Goal: Use online tool/utility: Utilize a website feature to perform a specific function

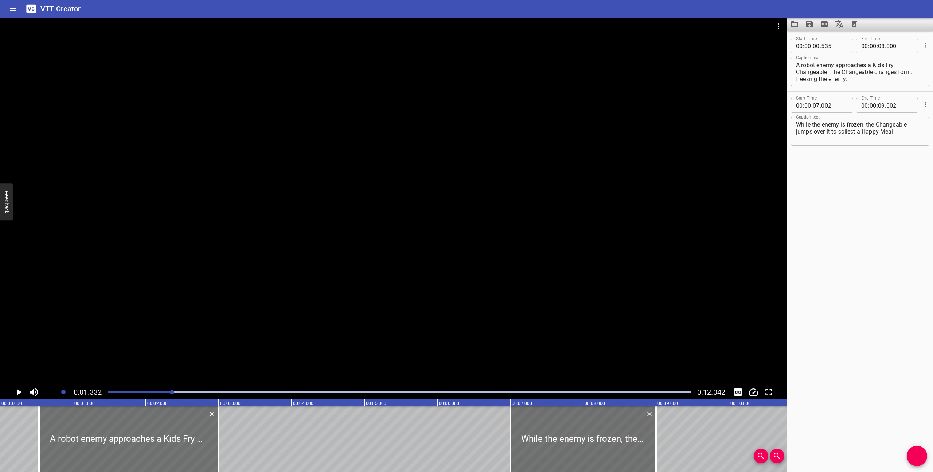
scroll to position [0, 97]
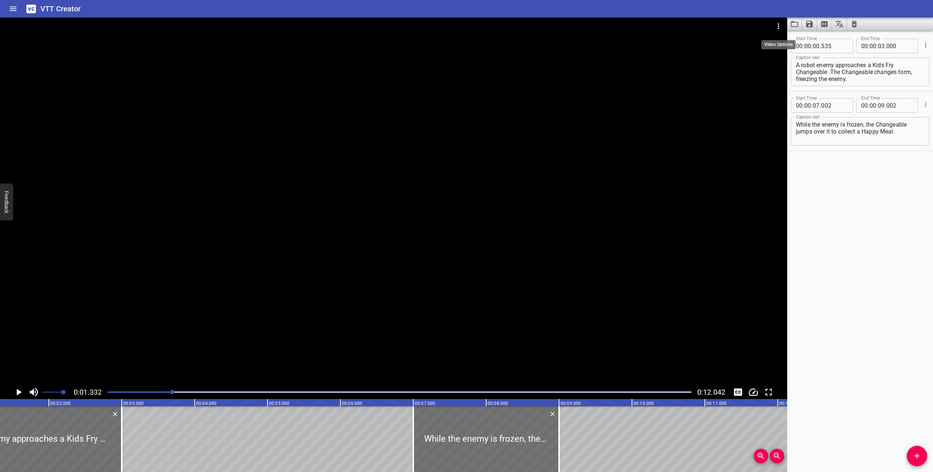
click at [779, 24] on icon "Video Options" at bounding box center [778, 26] width 1 height 6
click at [780, 26] on li "Select New Video File..." at bounding box center [806, 26] width 73 height 13
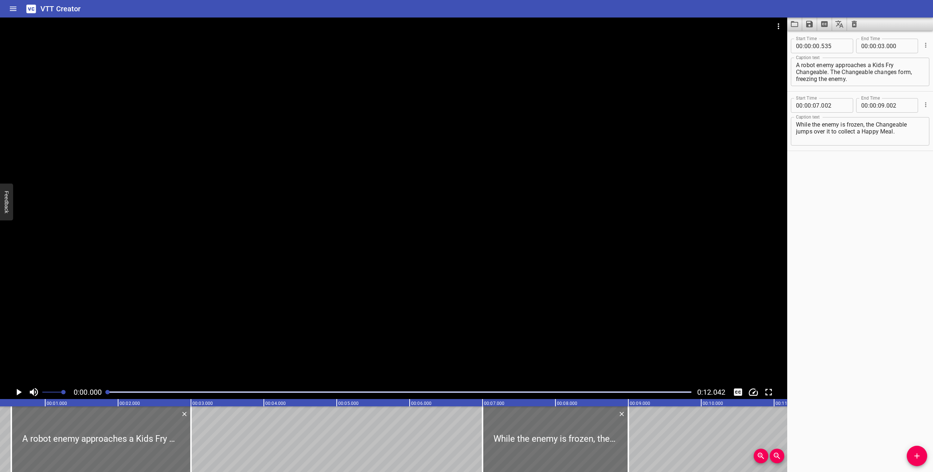
scroll to position [0, 0]
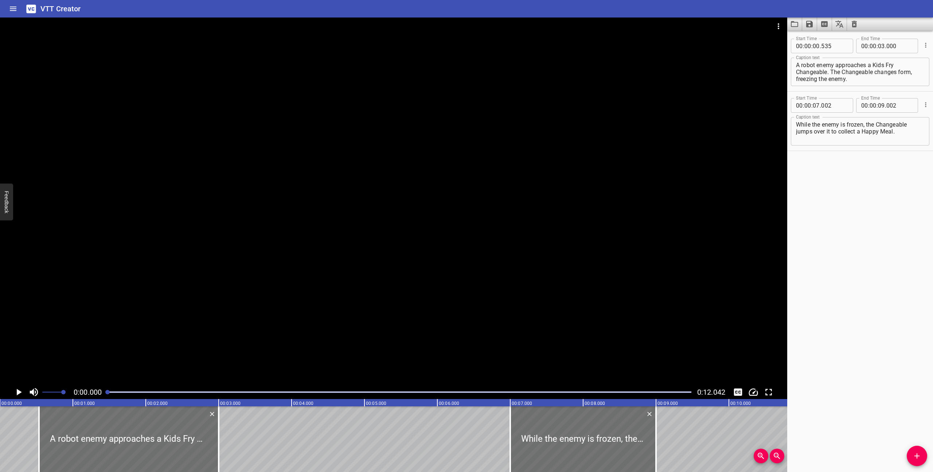
click at [20, 390] on icon "Play/Pause" at bounding box center [18, 391] width 11 height 11
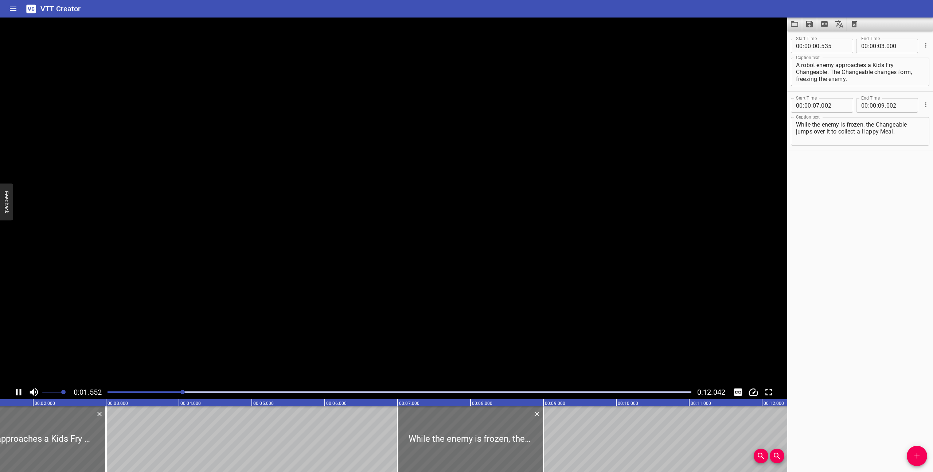
click at [20, 390] on icon "Play/Pause" at bounding box center [18, 392] width 5 height 7
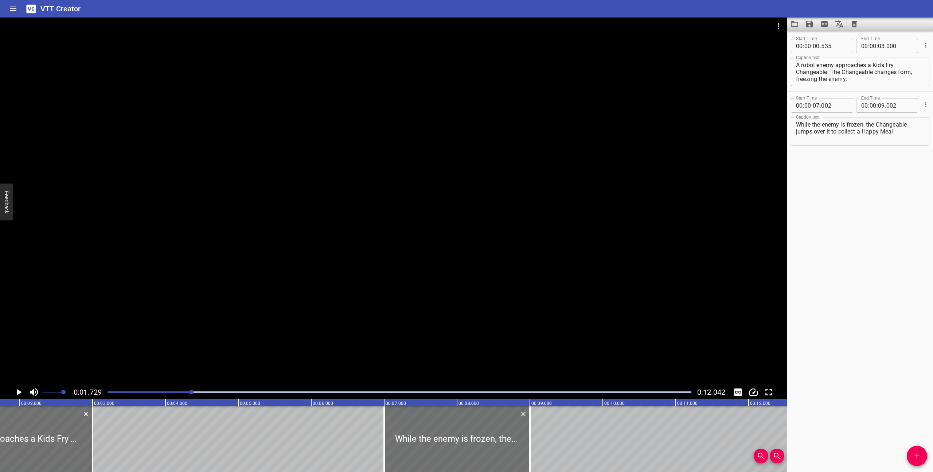
click at [19, 390] on icon "Play/Pause" at bounding box center [18, 391] width 11 height 11
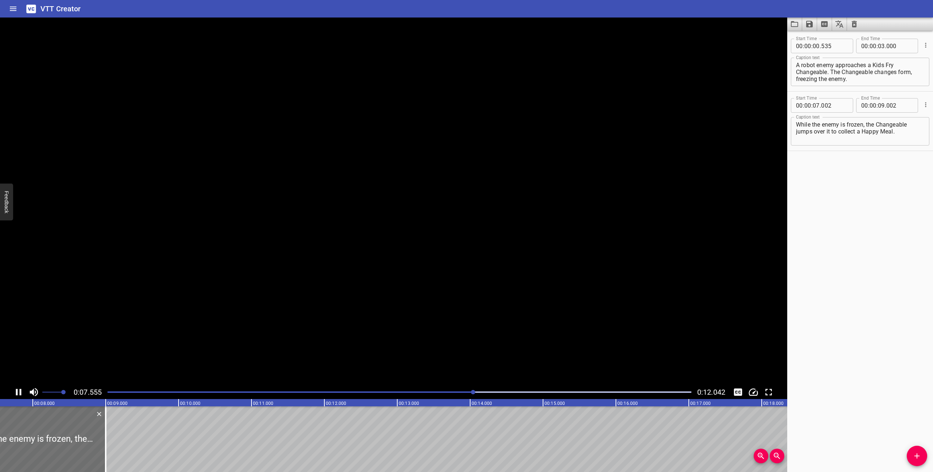
click at [20, 390] on icon "Play/Pause" at bounding box center [18, 392] width 5 height 7
click at [20, 390] on icon "Play/Pause" at bounding box center [19, 392] width 5 height 7
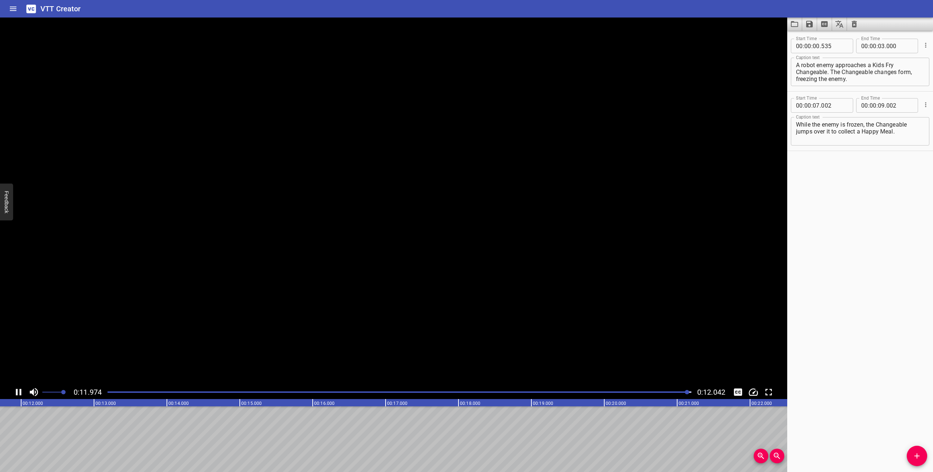
scroll to position [0, 878]
click at [107, 390] on div at bounding box center [399, 392] width 593 height 10
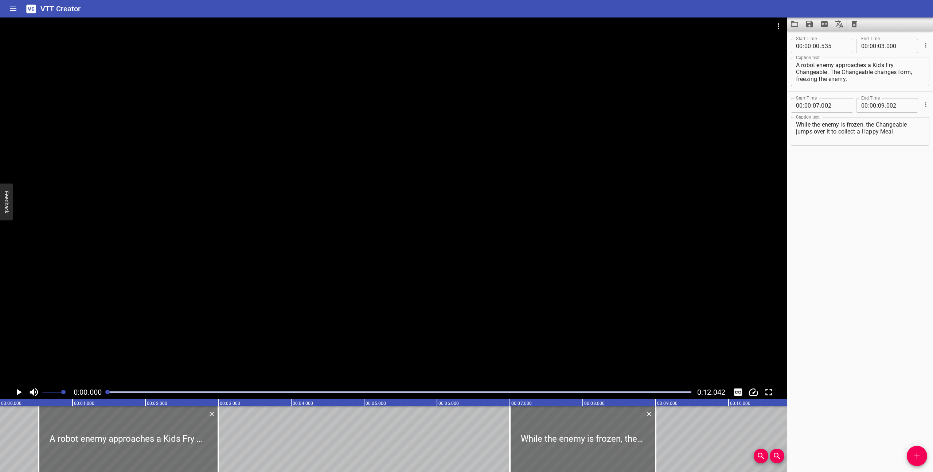
scroll to position [0, 0]
click at [855, 26] on icon "Clear captions" at bounding box center [854, 24] width 5 height 7
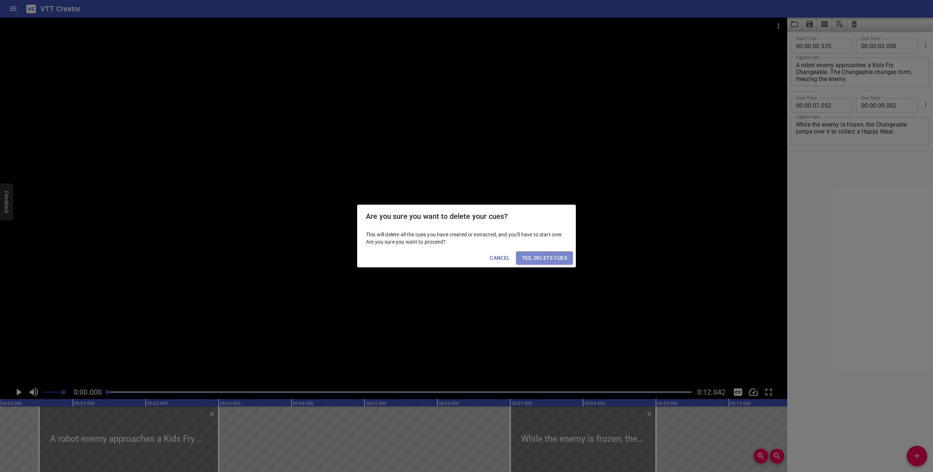
click at [556, 256] on span "Yes, Delete Cues" at bounding box center [544, 257] width 45 height 9
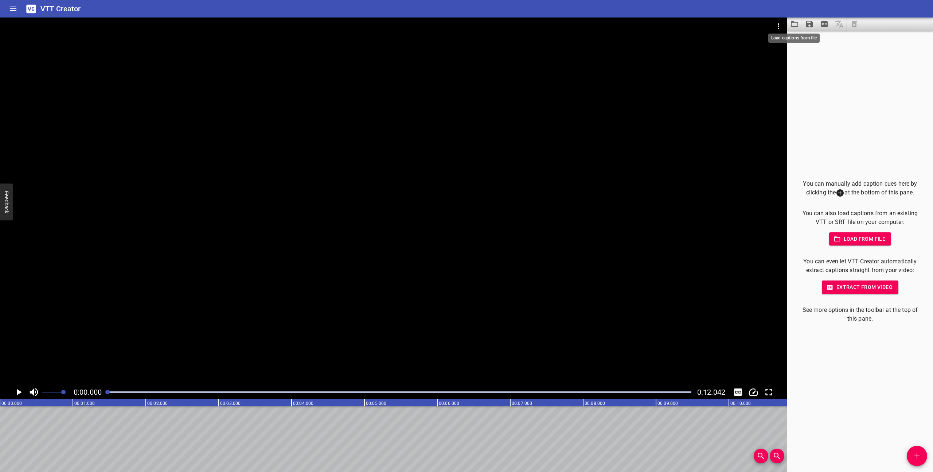
click at [794, 28] on icon "Load captions from file" at bounding box center [794, 24] width 9 height 9
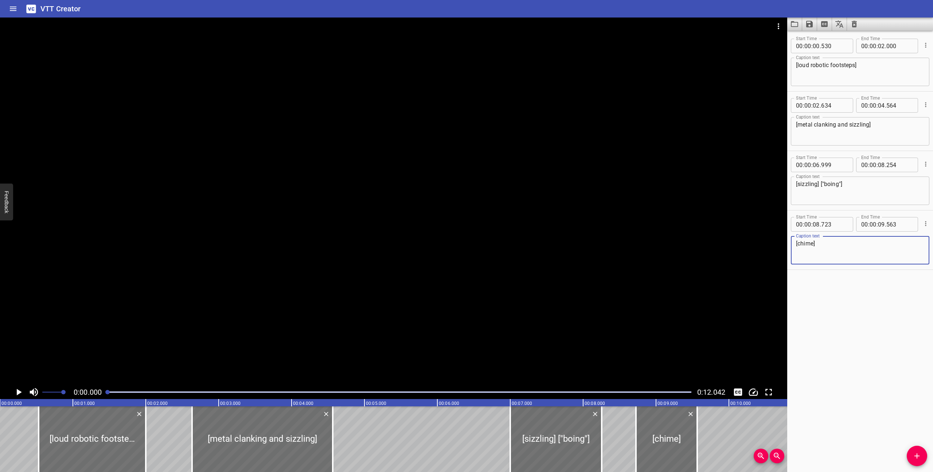
click at [18, 391] on icon "Play/Pause" at bounding box center [19, 392] width 5 height 7
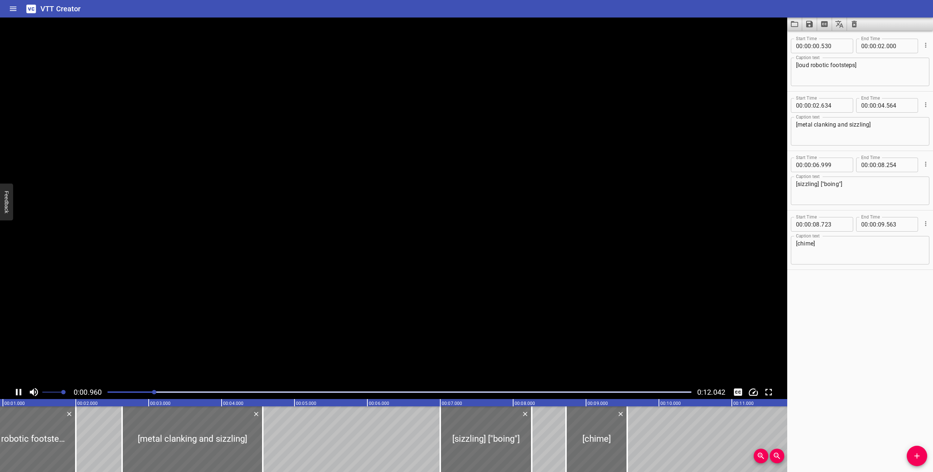
click at [18, 391] on icon "Play/Pause" at bounding box center [18, 391] width 11 height 11
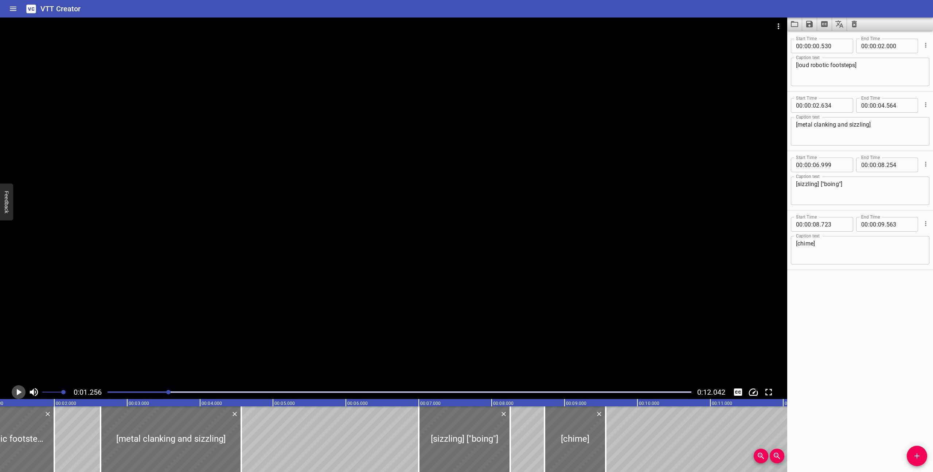
click at [18, 391] on icon "Play/Pause" at bounding box center [19, 392] width 5 height 7
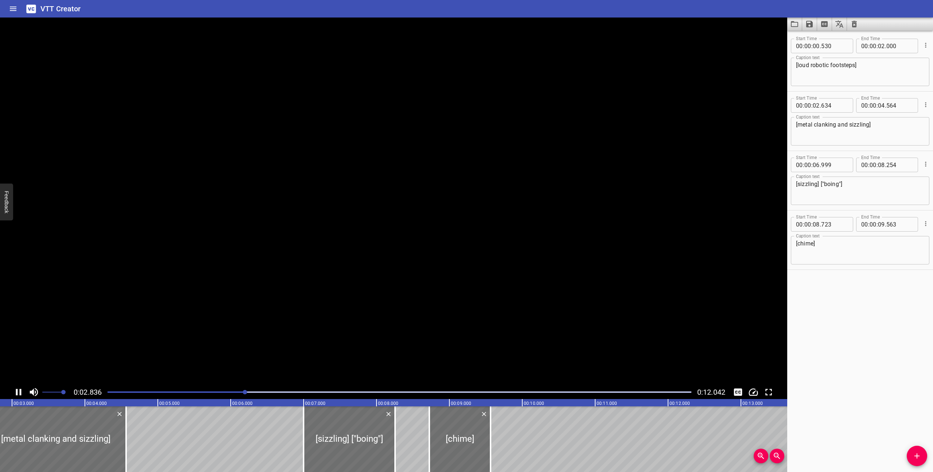
click at [18, 391] on icon "Play/Pause" at bounding box center [18, 391] width 11 height 11
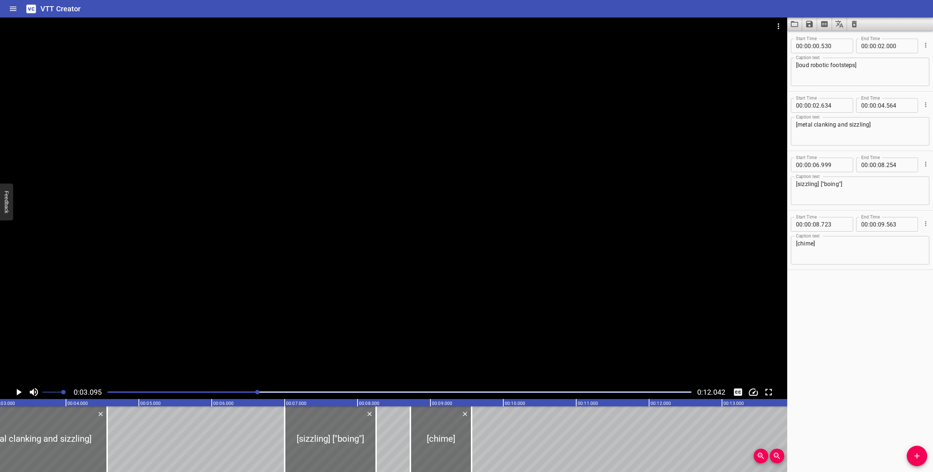
scroll to position [0, 0]
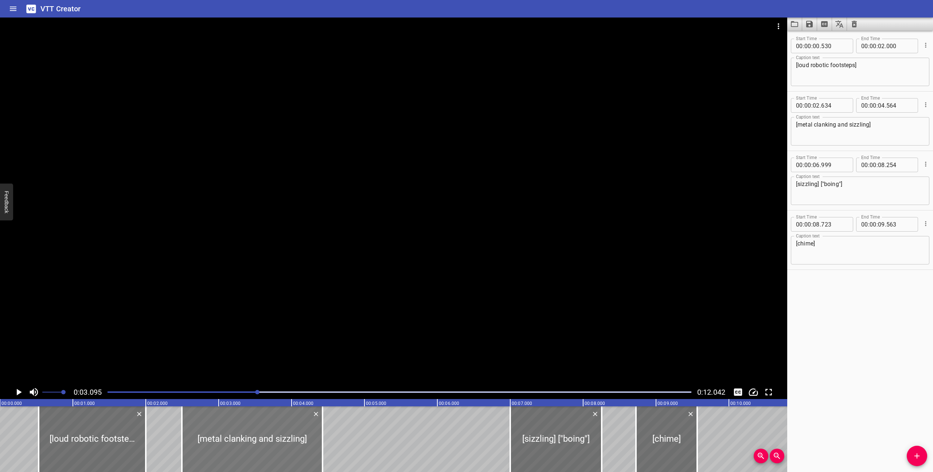
drag, startPoint x: 269, startPoint y: 437, endPoint x: 259, endPoint y: 437, distance: 10.2
click at [259, 437] on div at bounding box center [252, 439] width 141 height 66
type input "494"
type input "424"
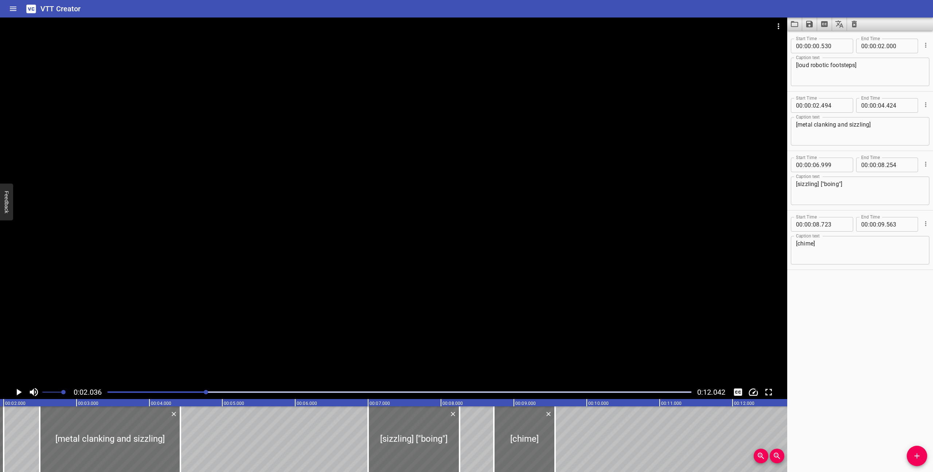
scroll to position [0, 148]
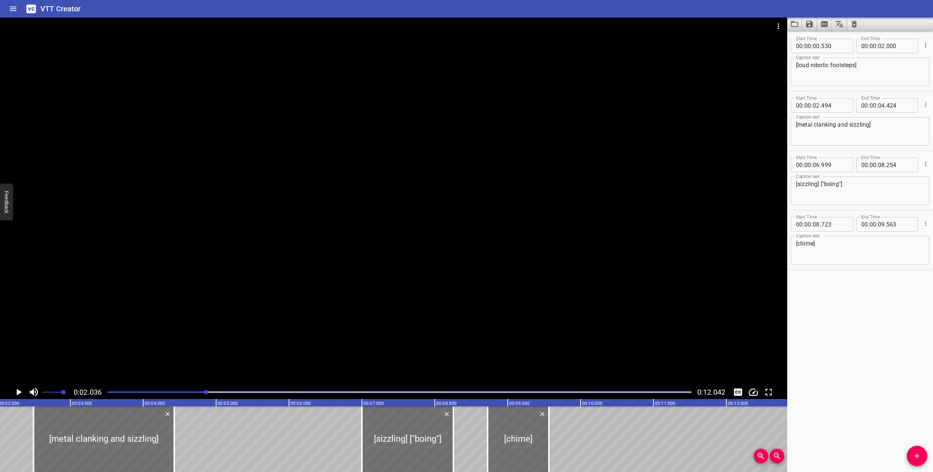
click at [16, 390] on icon "Play/Pause" at bounding box center [18, 391] width 11 height 11
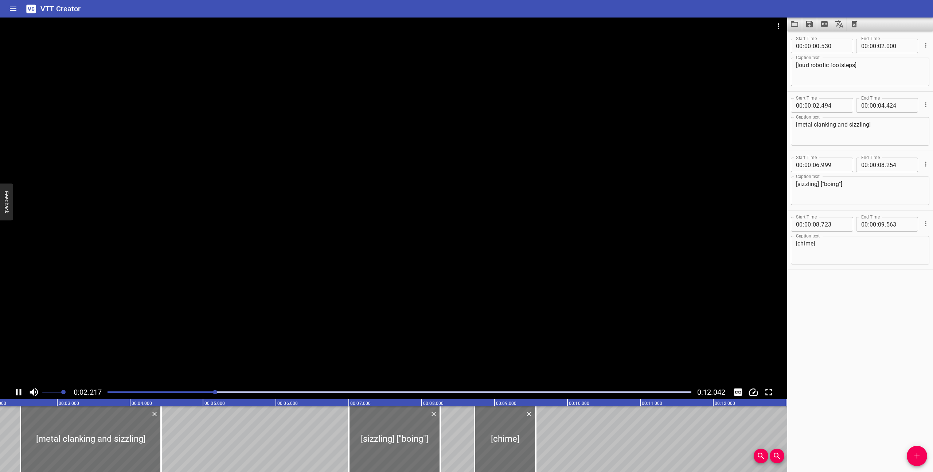
click at [16, 390] on icon "Play/Pause" at bounding box center [18, 392] width 5 height 7
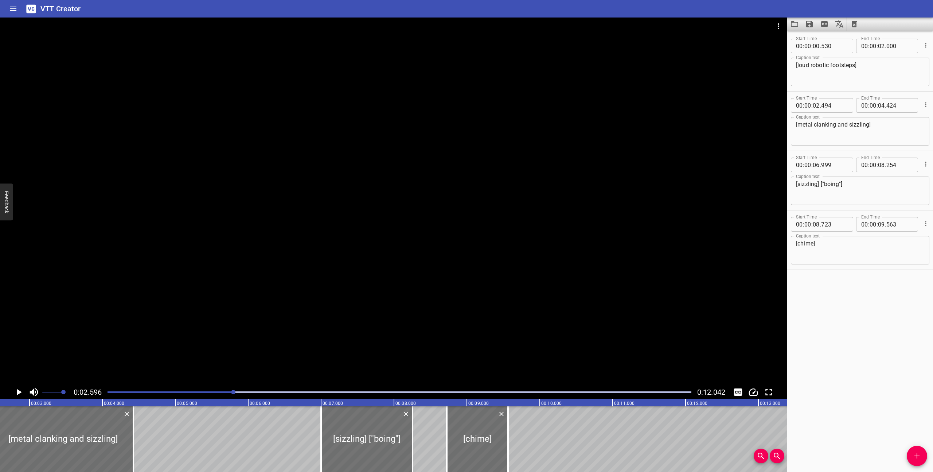
scroll to position [0, 0]
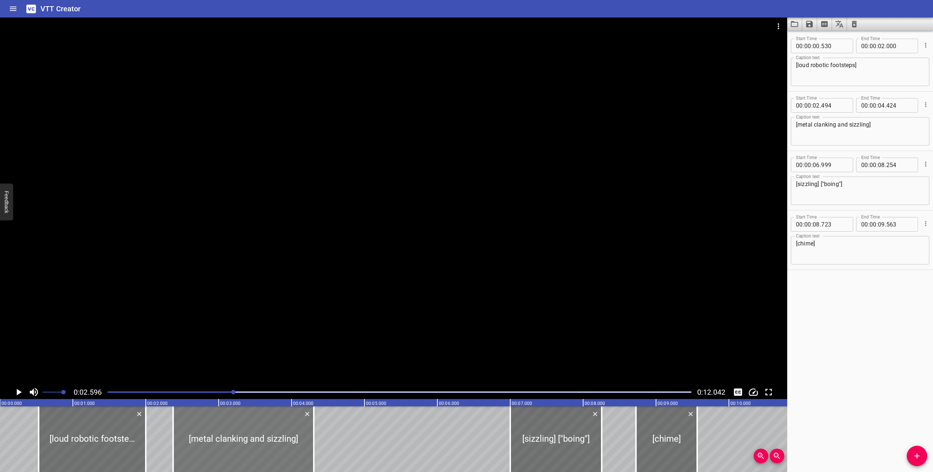
drag, startPoint x: 202, startPoint y: 452, endPoint x: 193, endPoint y: 451, distance: 8.8
click at [193, 451] on div at bounding box center [243, 439] width 141 height 66
type input "374"
type input "304"
drag, startPoint x: 146, startPoint y: 453, endPoint x: 141, endPoint y: 452, distance: 5.5
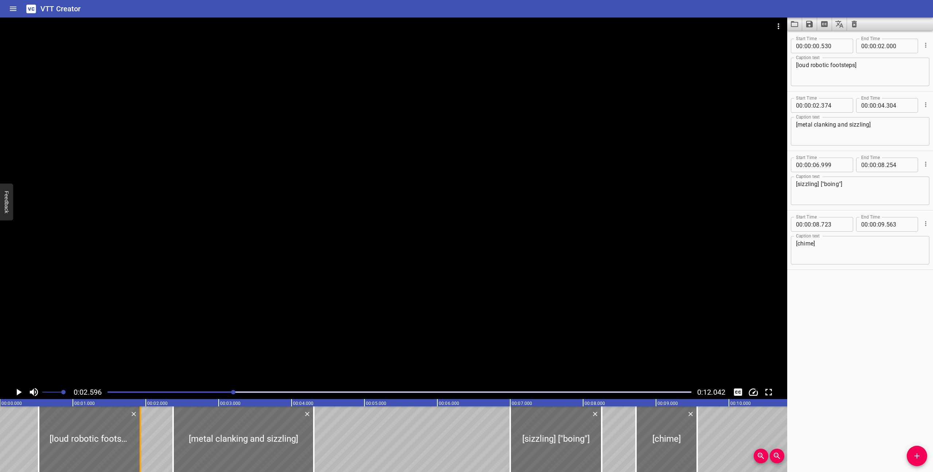
click at [141, 452] on div at bounding box center [140, 439] width 1 height 66
type input "01"
type input "925"
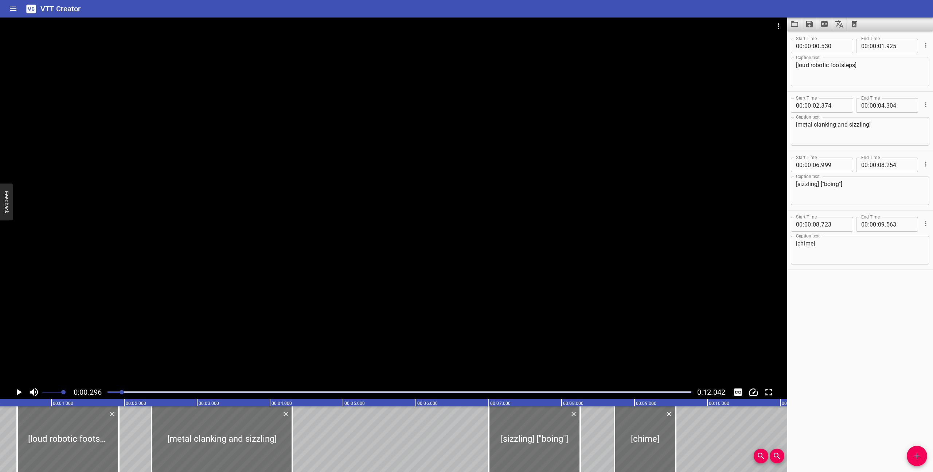
click at [18, 391] on icon "Play/Pause" at bounding box center [19, 392] width 5 height 7
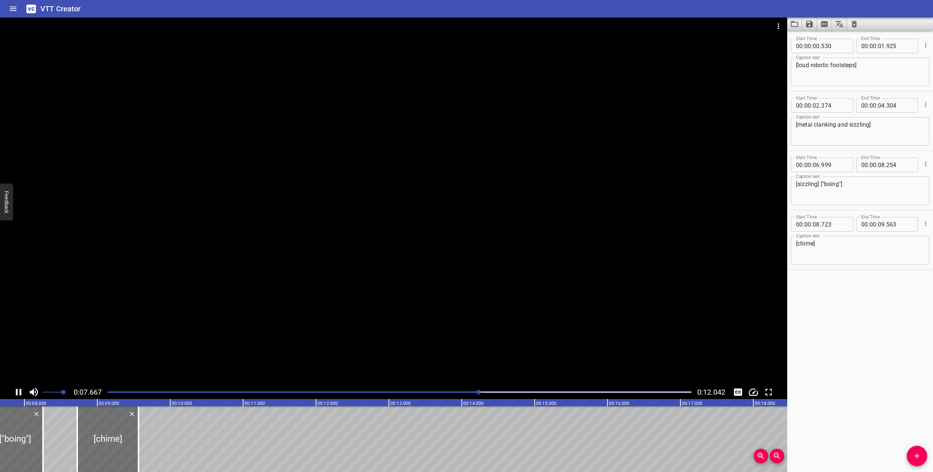
click at [18, 391] on icon "Play/Pause" at bounding box center [18, 391] width 11 height 11
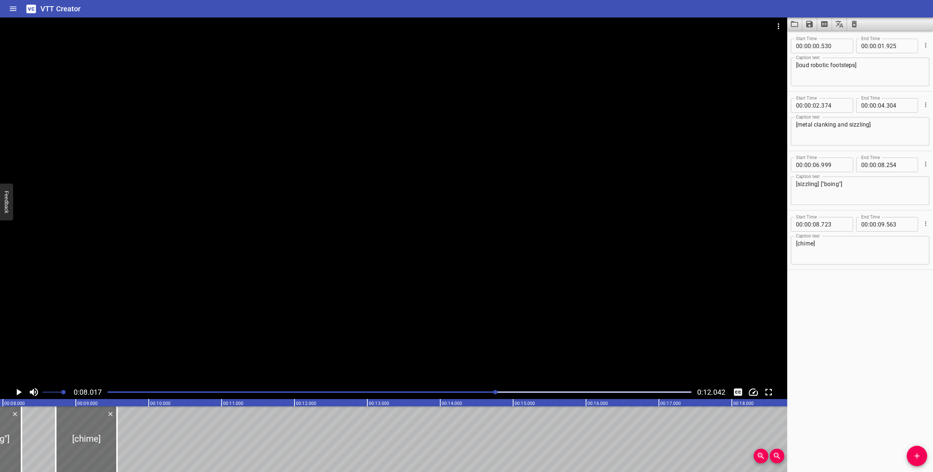
scroll to position [0, 584]
click at [19, 390] on icon "Play/Pause" at bounding box center [19, 392] width 5 height 7
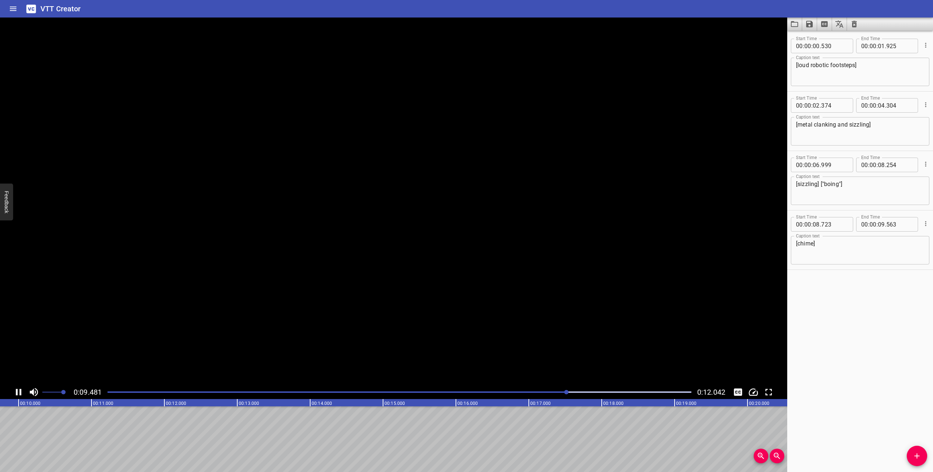
click at [19, 390] on icon "Play/Pause" at bounding box center [18, 391] width 11 height 11
